Goal: Connect with others: Connect with other users

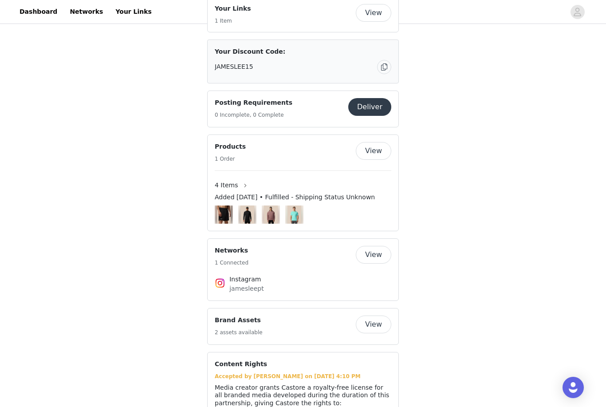
scroll to position [581, 0]
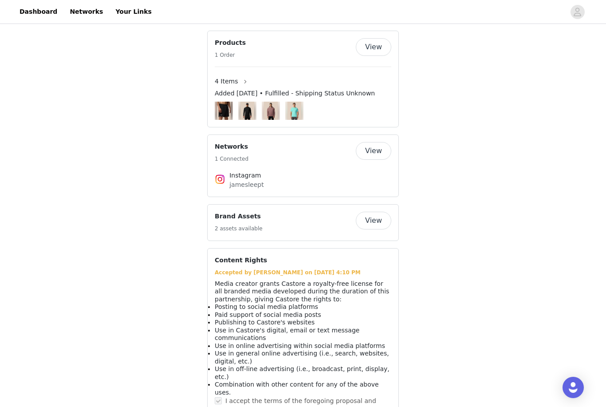
click at [378, 215] on button "View" at bounding box center [373, 221] width 35 height 18
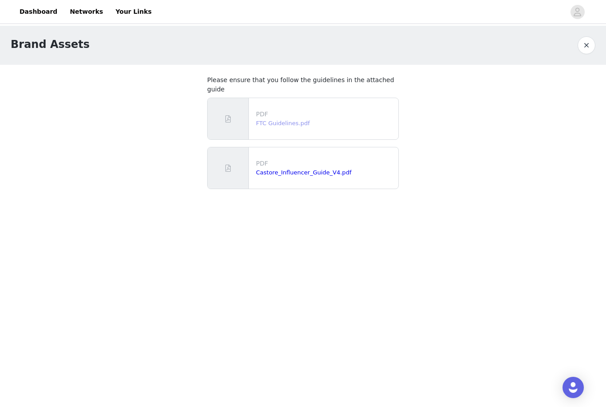
click at [289, 120] on link "FTC Guidelines.pdf" at bounding box center [283, 123] width 54 height 7
click at [292, 169] on link "Castore_Influencer_Guide_V4.pdf" at bounding box center [303, 172] width 95 height 7
click at [589, 46] on button "button" at bounding box center [587, 45] width 18 height 18
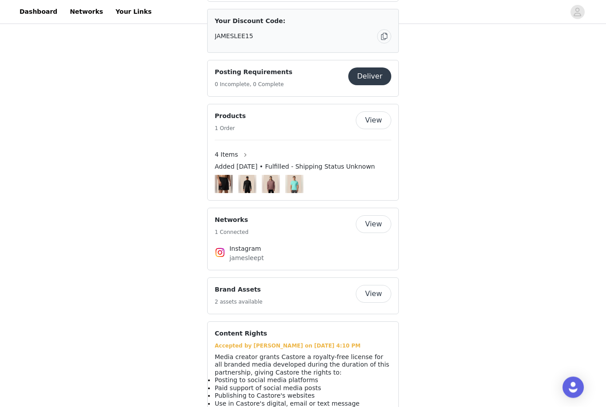
scroll to position [505, 0]
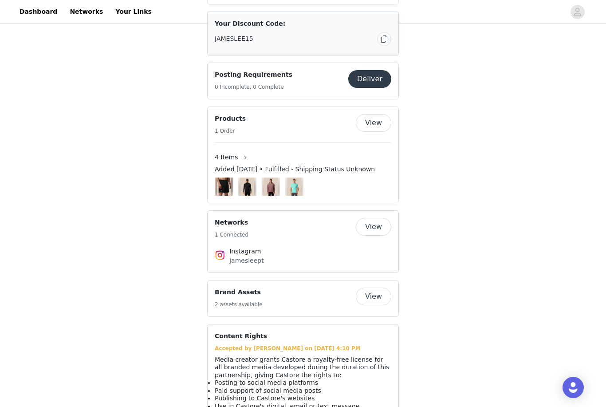
click at [380, 224] on button "View" at bounding box center [373, 227] width 35 height 18
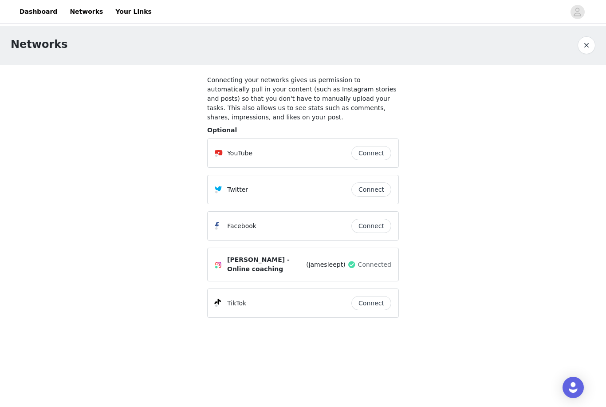
click at [376, 228] on button "Connect" at bounding box center [371, 226] width 40 height 14
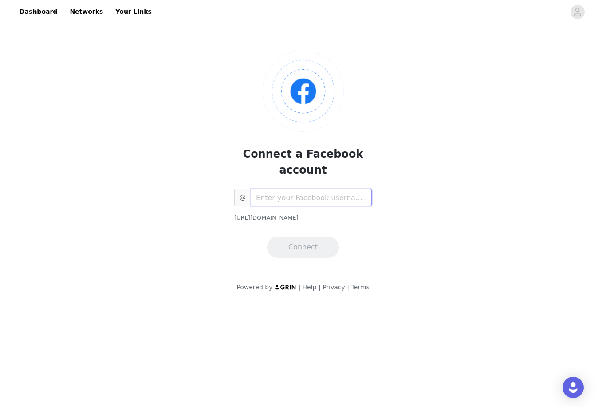
click at [312, 189] on input "text" at bounding box center [311, 198] width 121 height 18
type input "j"
type input "jlfitnesssolutions"
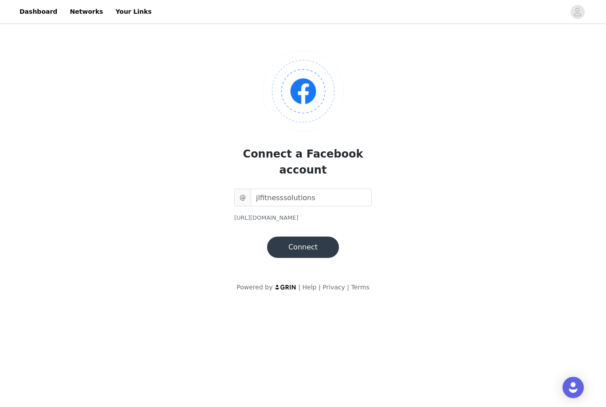
click at [318, 236] on button "Connect" at bounding box center [303, 246] width 72 height 21
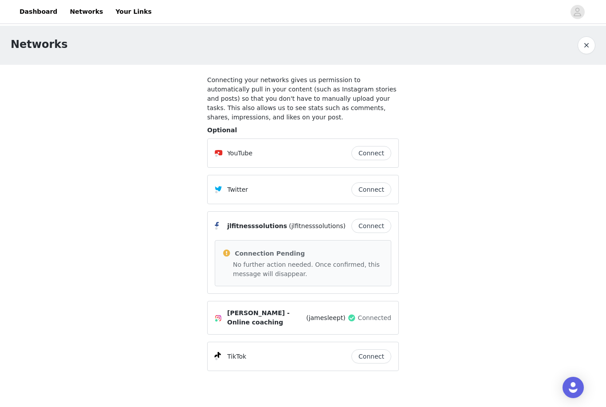
click at [369, 358] on button "Connect" at bounding box center [371, 356] width 40 height 14
click at [37, 19] on link "Dashboard" at bounding box center [38, 12] width 48 height 20
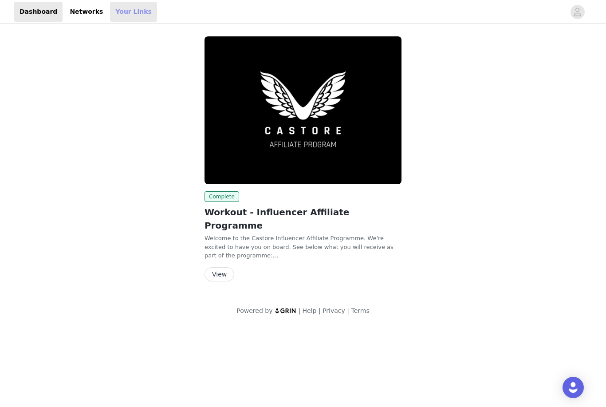
click at [122, 18] on link "Your Links" at bounding box center [133, 12] width 47 height 20
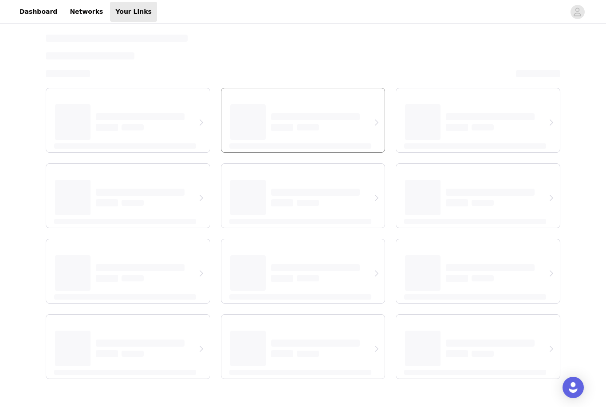
select select "12"
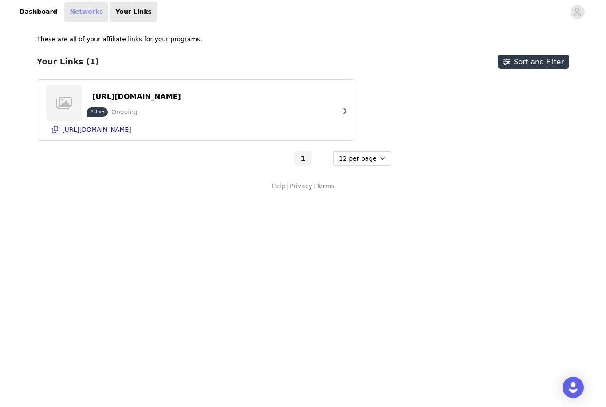
click at [71, 12] on link "Networks" at bounding box center [86, 12] width 44 height 20
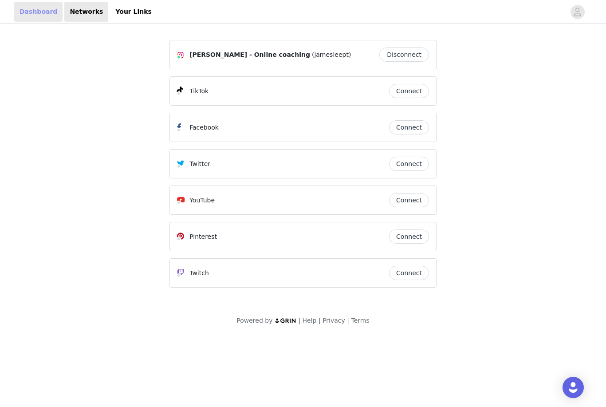
click at [38, 20] on link "Dashboard" at bounding box center [38, 12] width 48 height 20
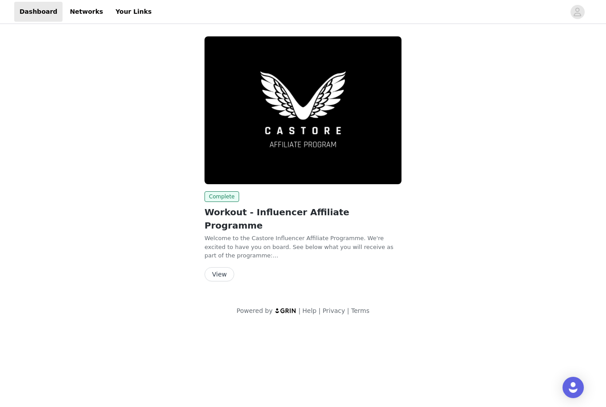
click at [208, 267] on button "View" at bounding box center [220, 274] width 30 height 14
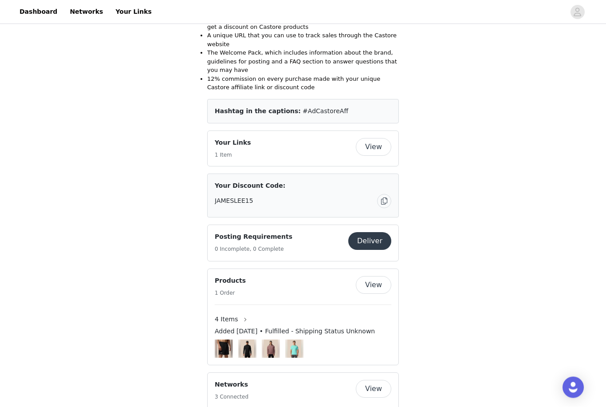
scroll to position [334, 0]
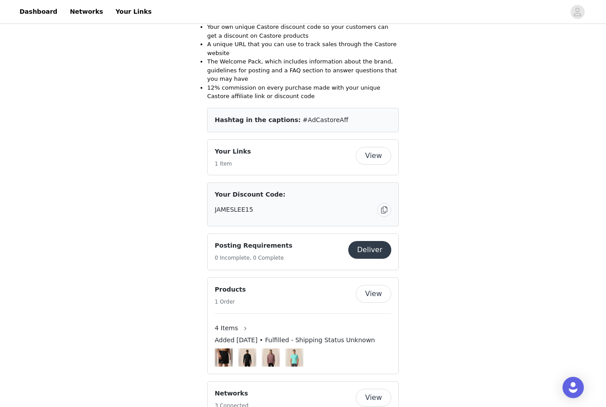
click at [370, 152] on button "View" at bounding box center [373, 156] width 35 height 18
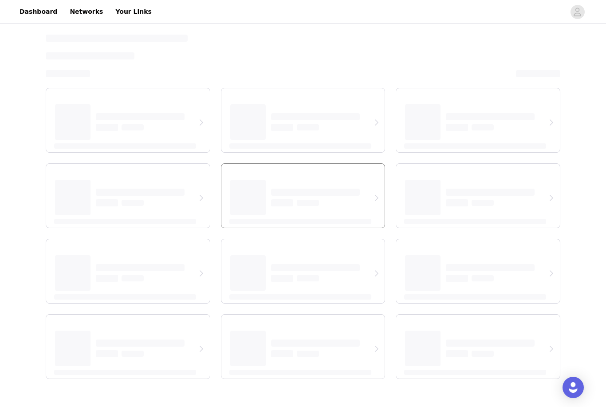
select select "12"
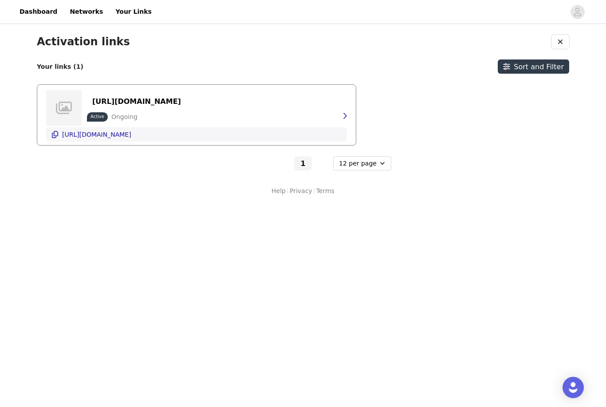
click at [131, 136] on p "https://glnk.io/ryj2p/james615" at bounding box center [96, 134] width 69 height 7
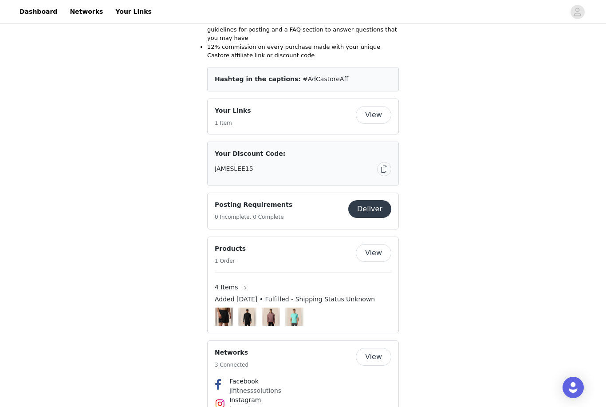
scroll to position [378, 0]
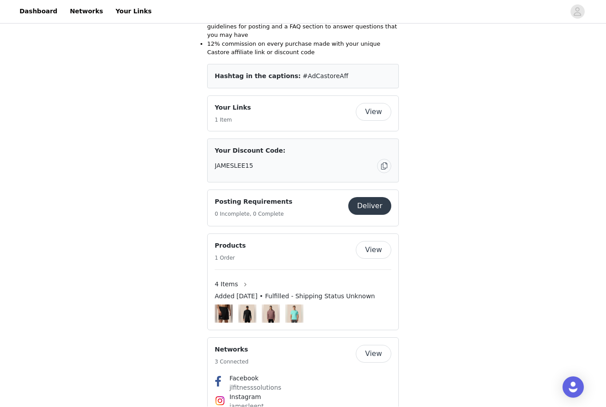
click at [228, 207] on div "Posting Requirements 0 Incomplete, 0 Complete" at bounding box center [254, 208] width 78 height 22
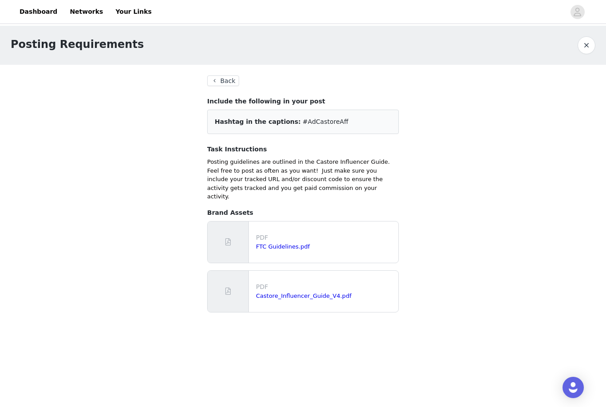
click at [219, 83] on button "Back" at bounding box center [223, 80] width 32 height 11
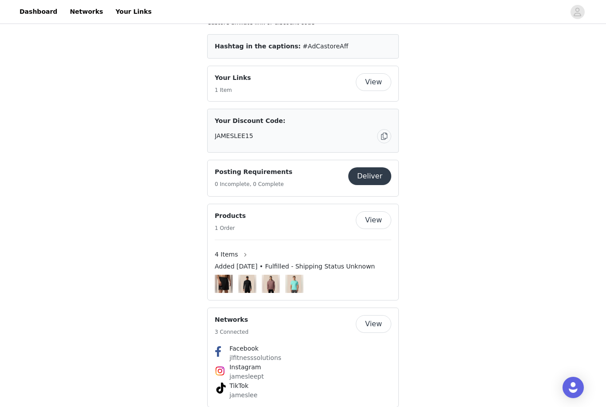
scroll to position [423, 0]
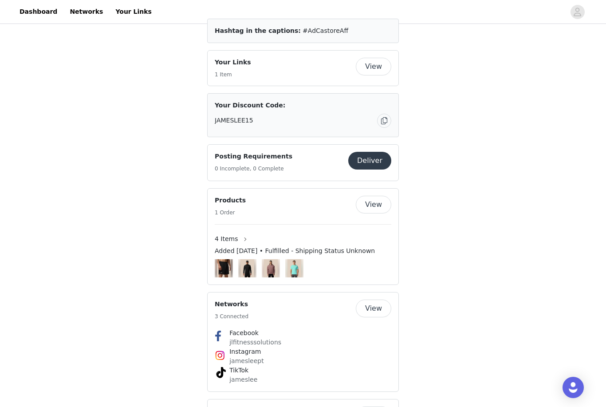
click at [261, 159] on h4 "Posting Requirements" at bounding box center [254, 156] width 78 height 9
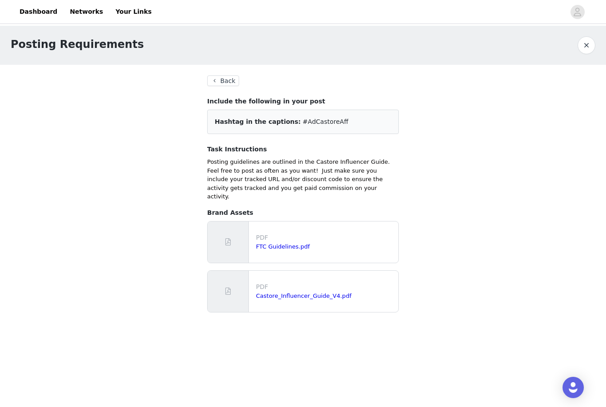
click at [227, 80] on button "Back" at bounding box center [223, 80] width 32 height 11
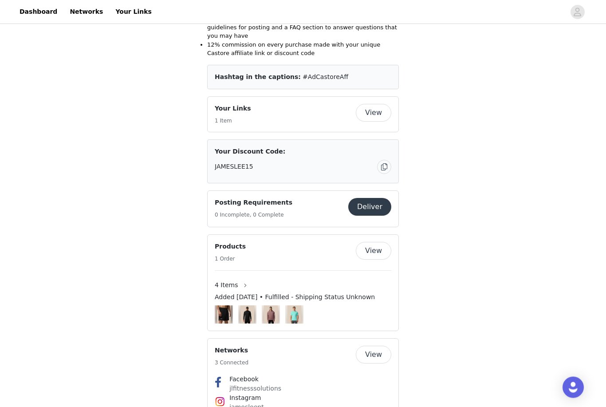
scroll to position [377, 0]
click at [370, 111] on button "View" at bounding box center [373, 113] width 35 height 18
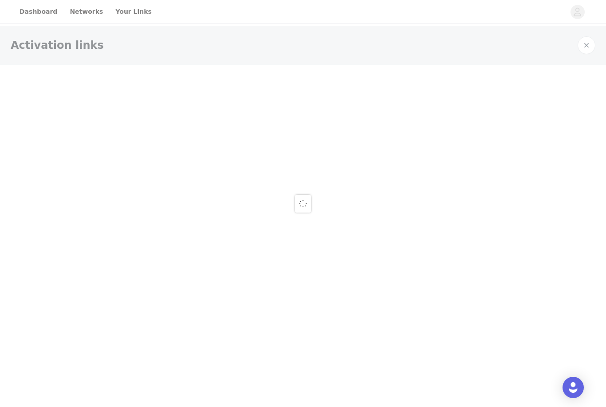
select select "12"
